Goal: Find contact information: Find contact information

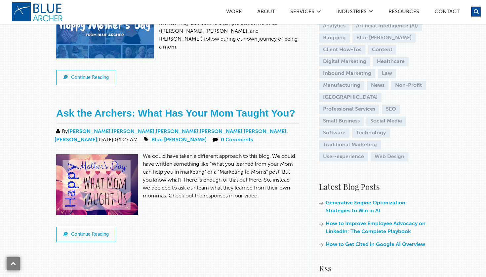
scroll to position [147, 0]
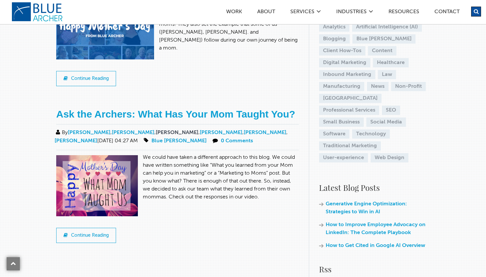
click at [168, 131] on link "Amelia Koehler" at bounding box center [177, 132] width 43 height 5
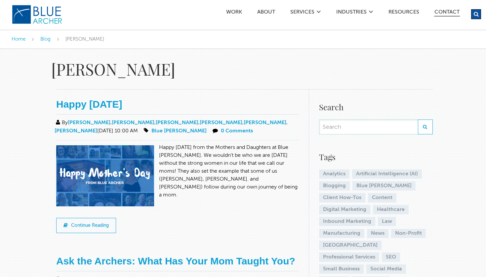
click at [448, 13] on link "Contact" at bounding box center [447, 13] width 26 height 7
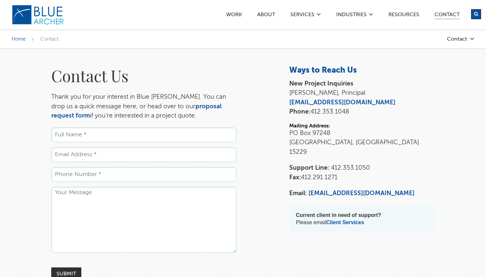
click at [268, 11] on div "Work ABOUT SERVICES Digital Strategy Marketing Web Design & Development Custom …" at bounding box center [302, 14] width 357 height 29
click at [264, 17] on link "ABOUT" at bounding box center [266, 15] width 19 height 7
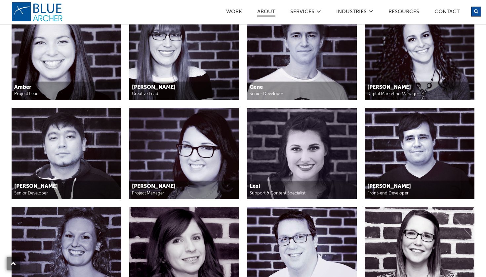
scroll to position [716, 0]
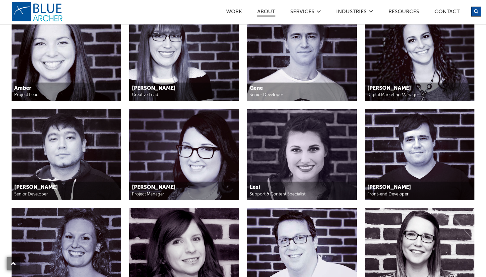
click at [168, 75] on img at bounding box center [184, 56] width 110 height 92
click at [150, 89] on h5 "Amelia" at bounding box center [184, 88] width 104 height 7
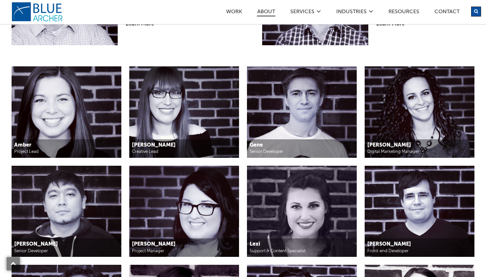
scroll to position [651, 0]
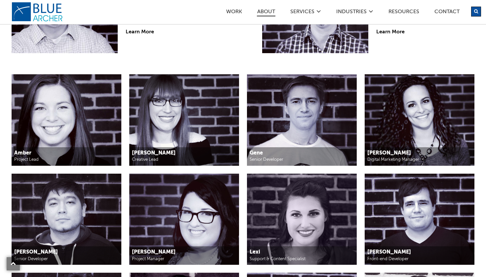
click at [153, 104] on img at bounding box center [184, 120] width 110 height 92
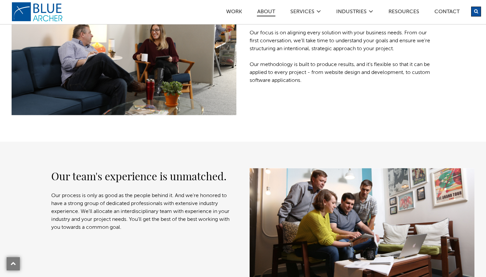
scroll to position [259, 0]
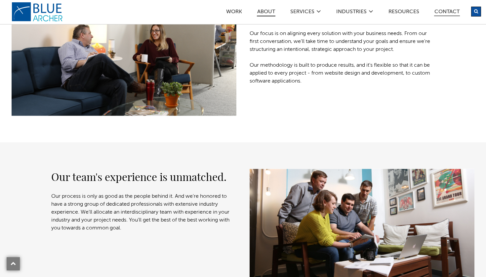
click at [441, 10] on link "Contact" at bounding box center [447, 12] width 26 height 7
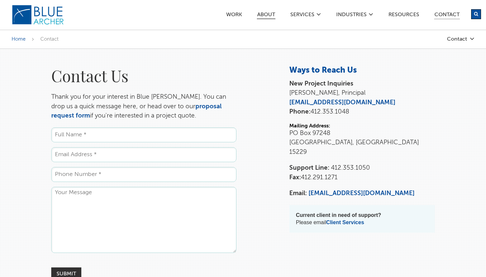
click at [265, 17] on link "ABOUT" at bounding box center [266, 15] width 19 height 7
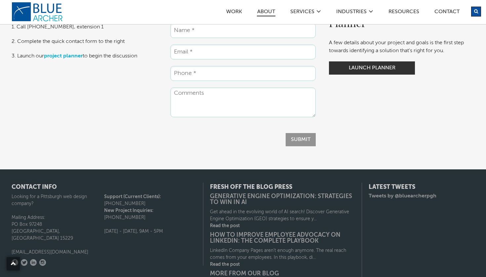
scroll to position [1897, 0]
